Goal: Task Accomplishment & Management: Complete application form

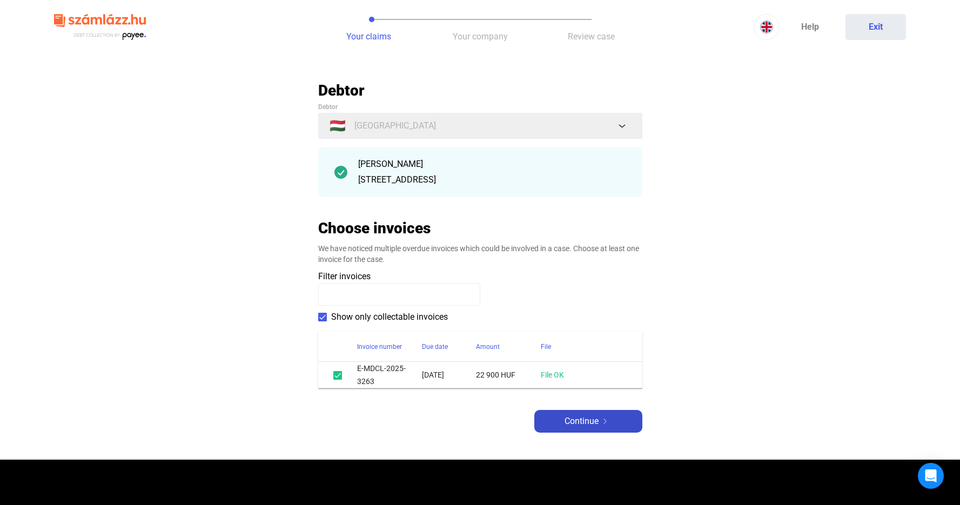
click at [552, 416] on div "Continue" at bounding box center [588, 421] width 102 height 13
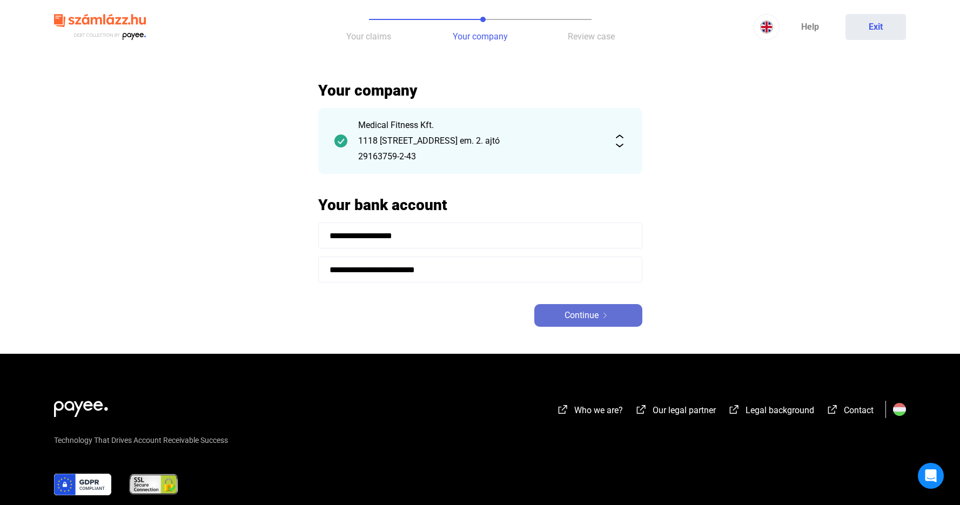
click at [588, 315] on span "Continue" at bounding box center [581, 315] width 34 height 13
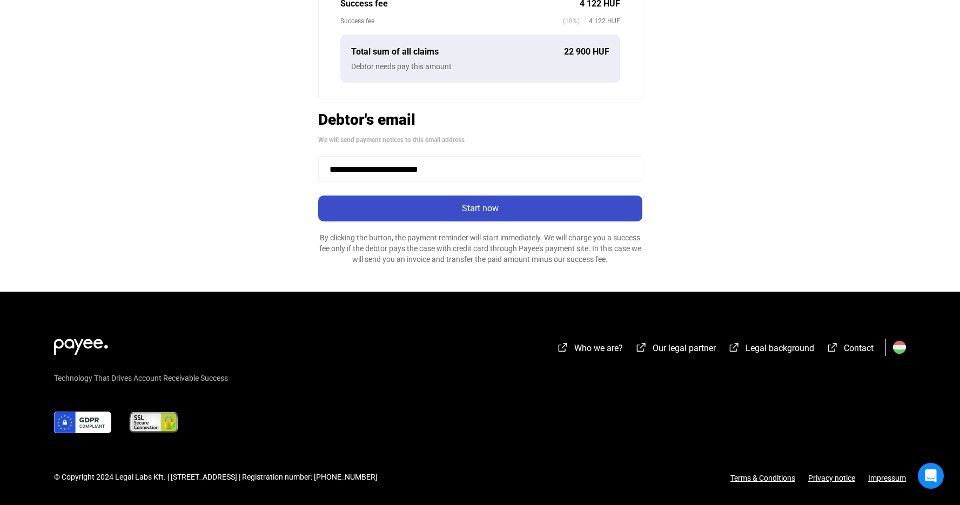
scroll to position [321, 0]
click at [524, 207] on div "Start now" at bounding box center [480, 208] width 318 height 13
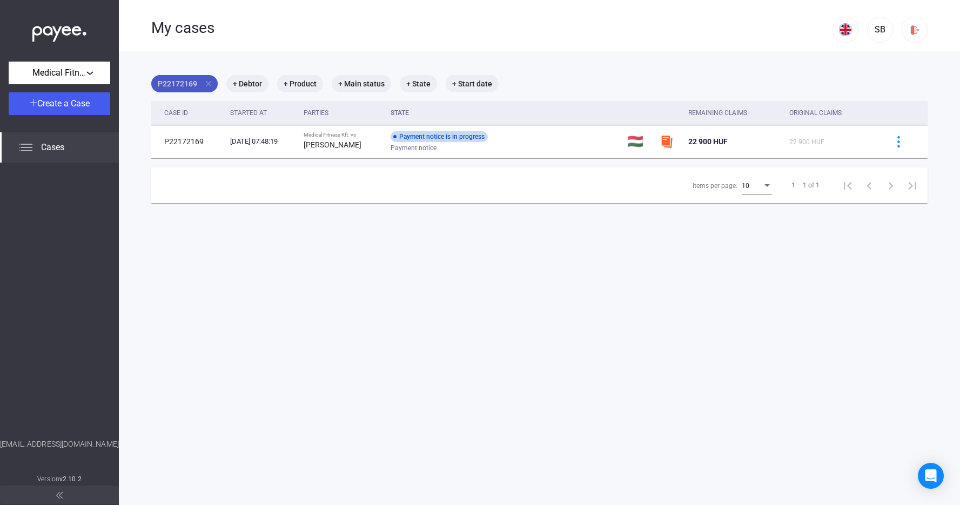
click at [206, 82] on mat-icon "close" at bounding box center [209, 84] width 10 height 10
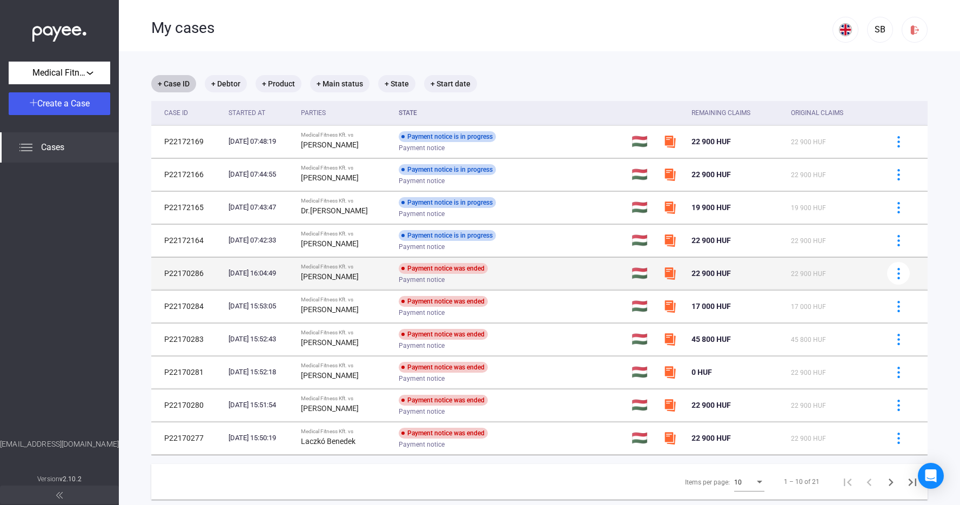
click at [591, 275] on td "Payment notice was ended Payment notice" at bounding box center [510, 273] width 233 height 32
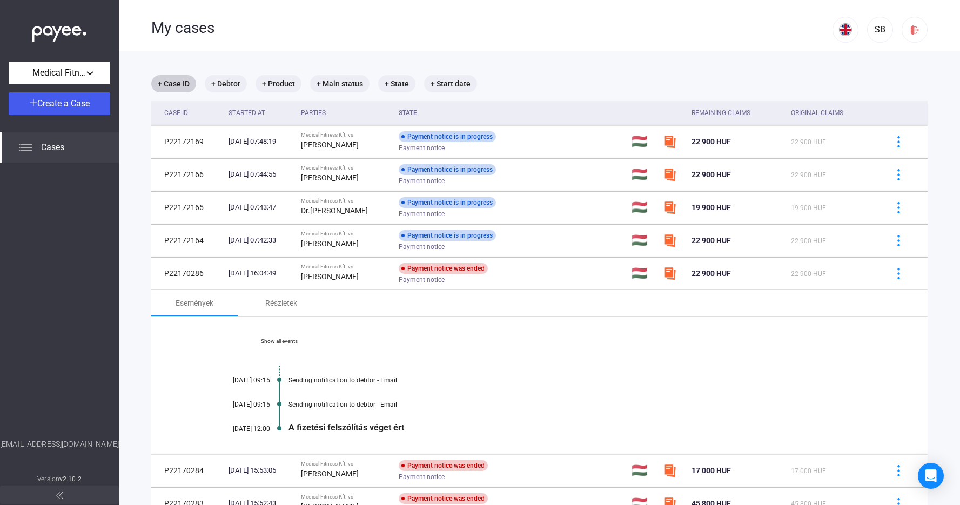
scroll to position [70, 0]
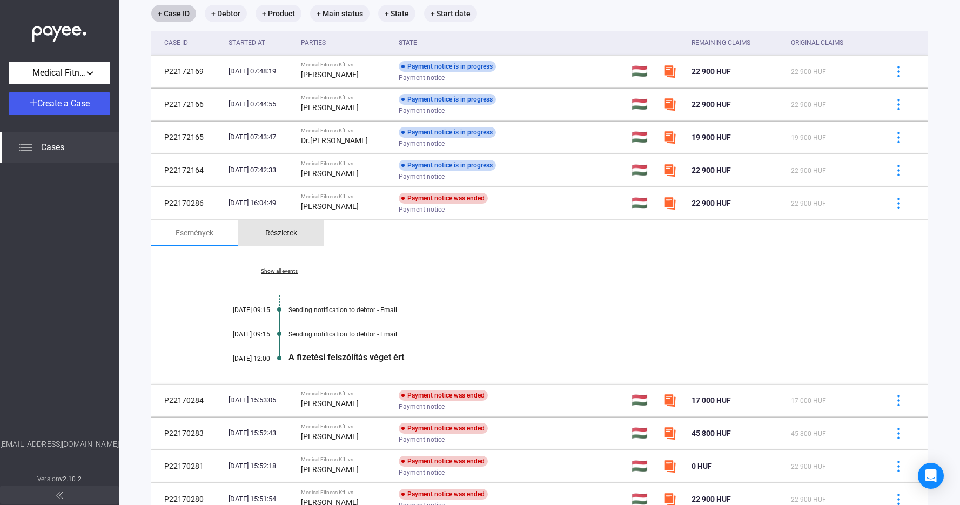
click at [282, 233] on div "Részletek" at bounding box center [281, 232] width 32 height 13
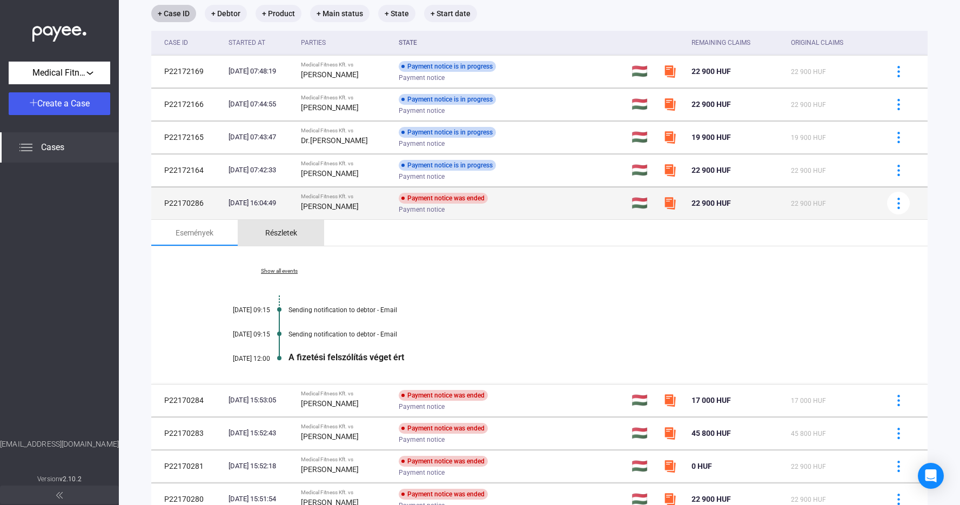
scroll to position [54, 0]
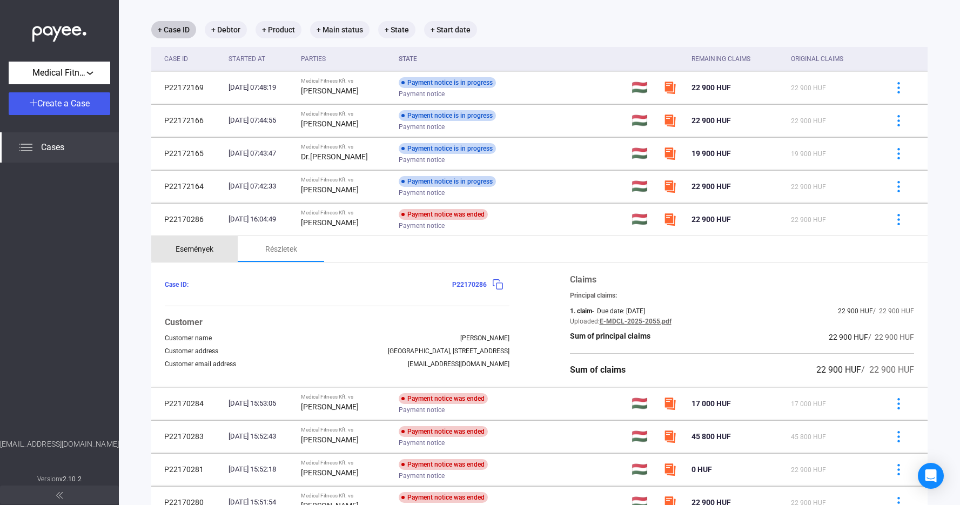
click at [210, 247] on div "Események" at bounding box center [194, 248] width 38 height 13
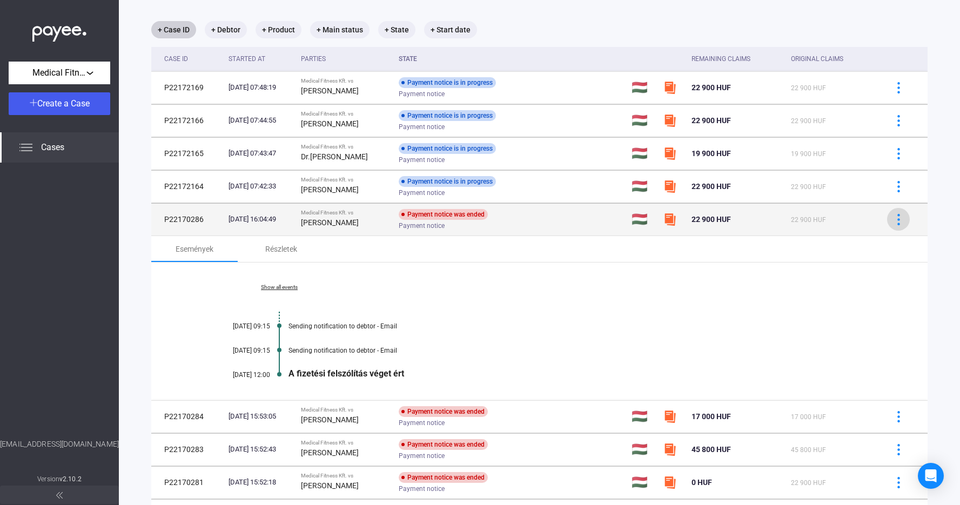
click at [895, 219] on img at bounding box center [898, 219] width 11 height 11
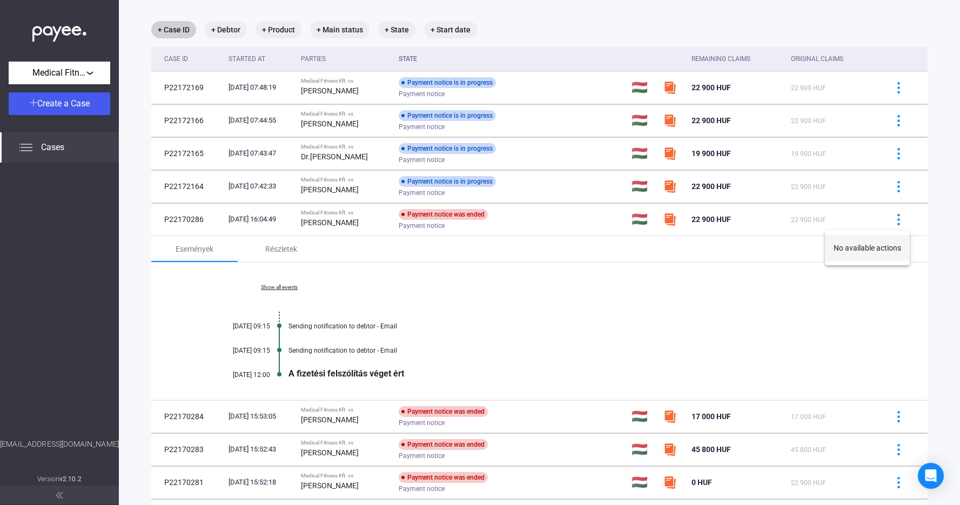
click at [868, 247] on button "No available actions" at bounding box center [867, 248] width 85 height 26
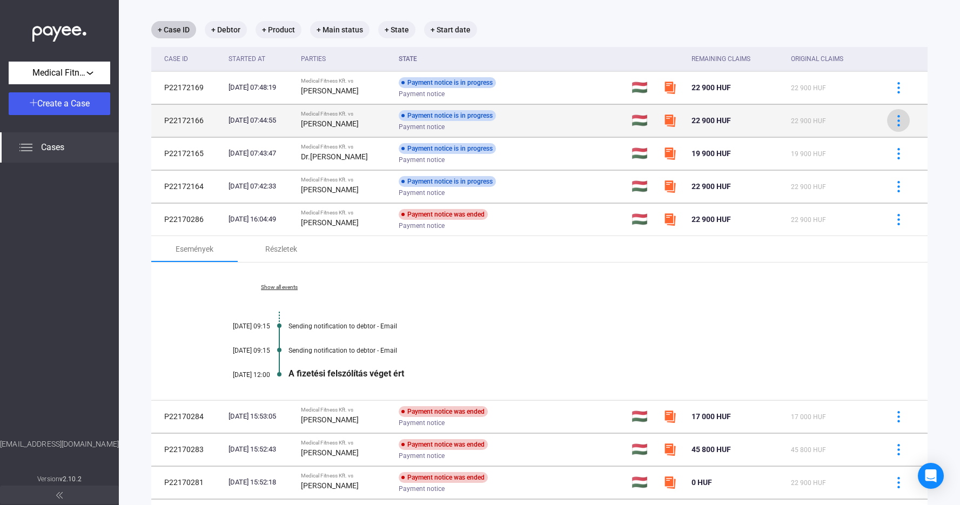
click at [902, 124] on img at bounding box center [898, 120] width 11 height 11
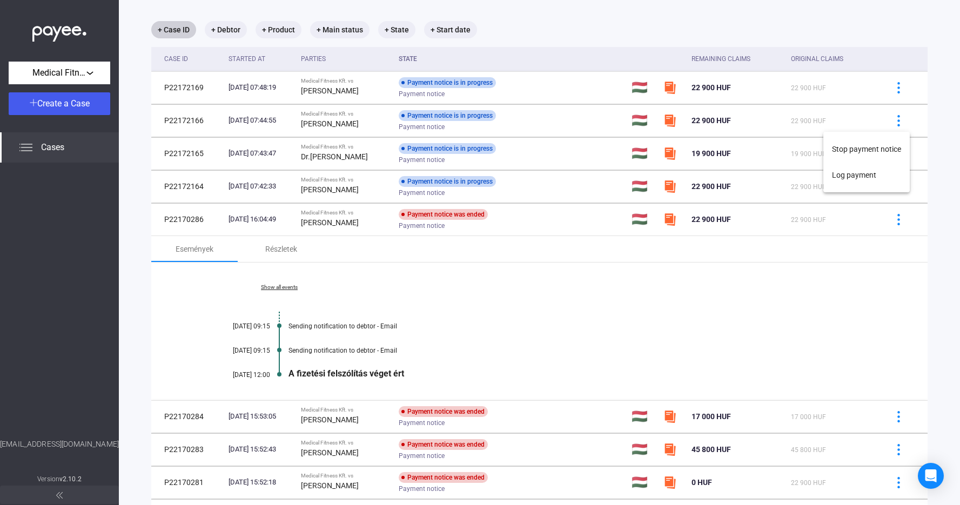
click at [933, 182] on div at bounding box center [480, 252] width 960 height 505
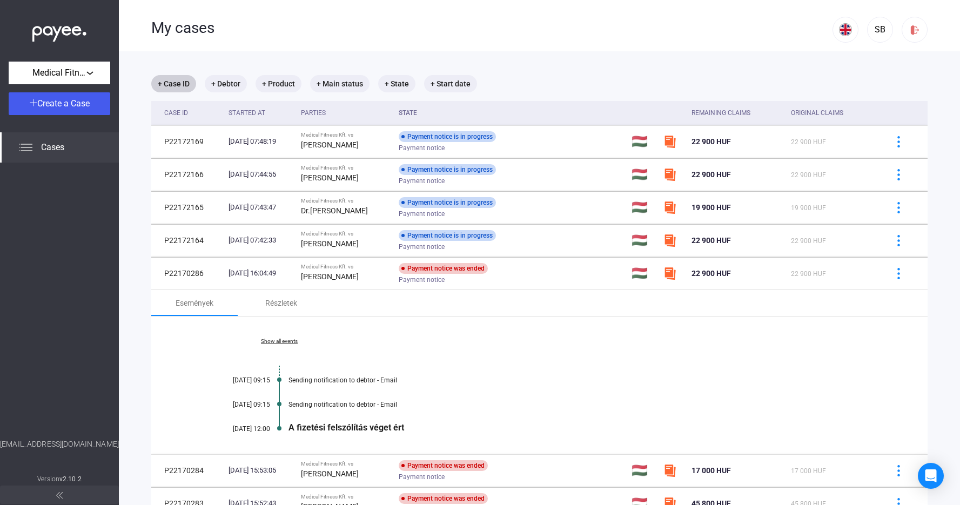
scroll to position [0, 0]
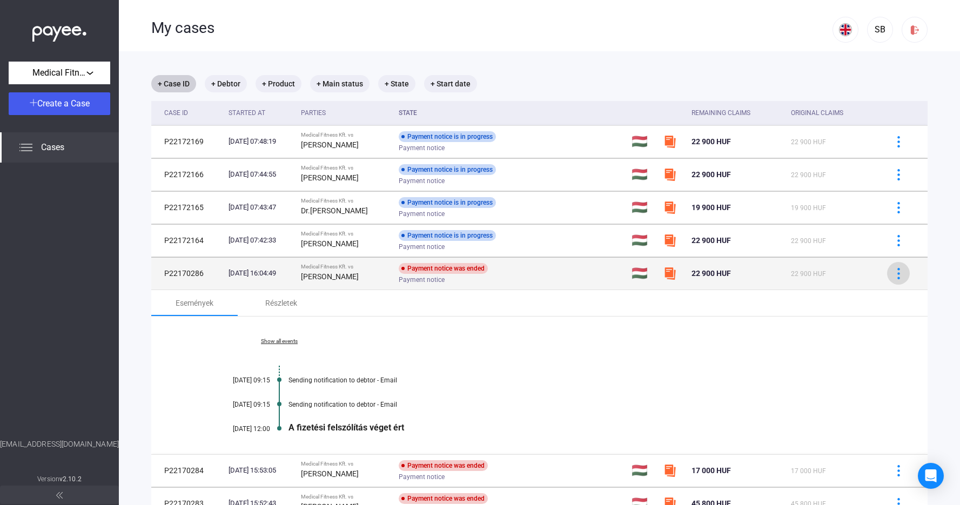
click at [904, 276] on div at bounding box center [898, 273] width 16 height 11
